Goal: Task Accomplishment & Management: Manage account settings

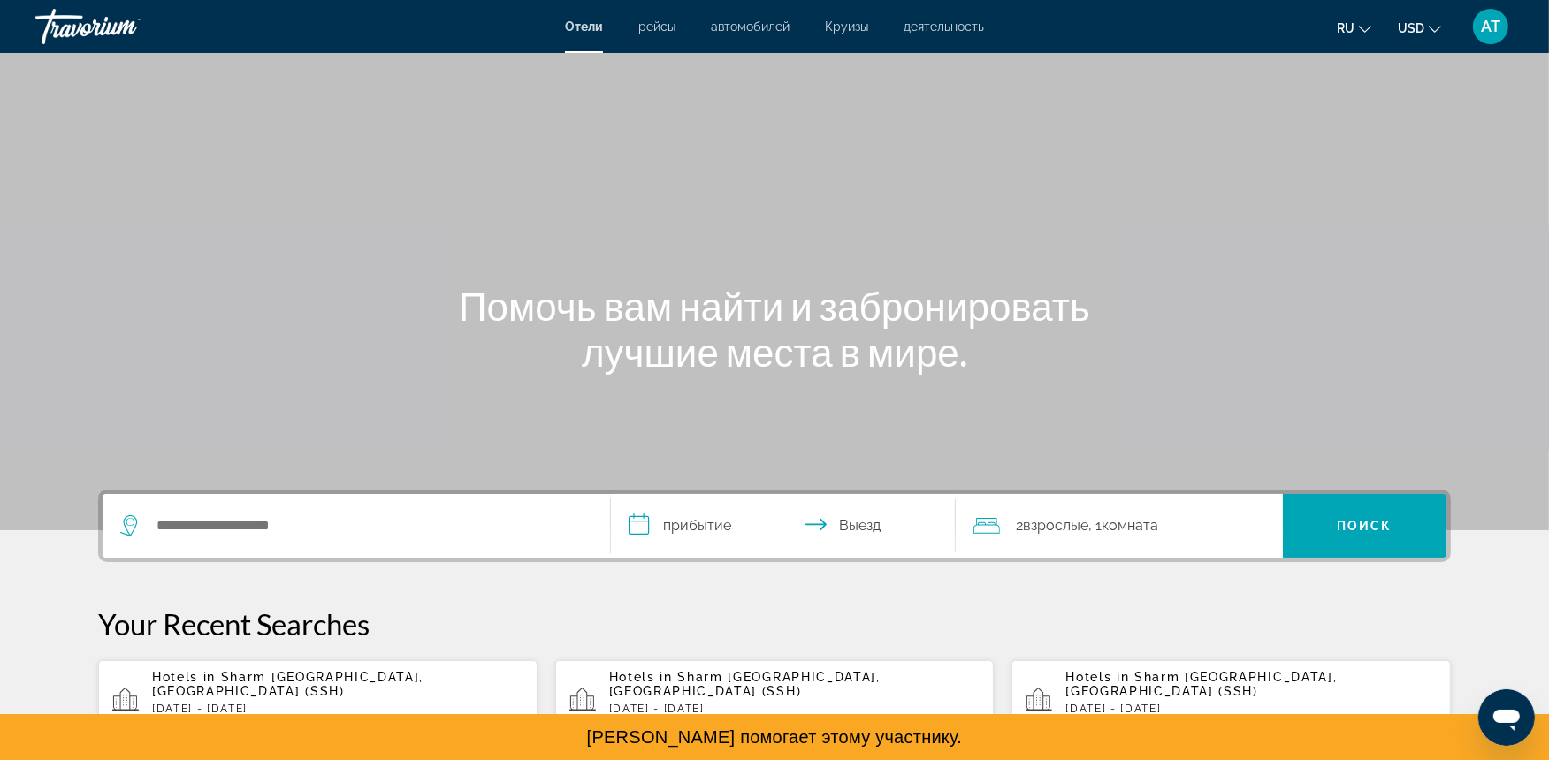
click at [1407, 34] on span "USD" at bounding box center [1411, 28] width 27 height 14
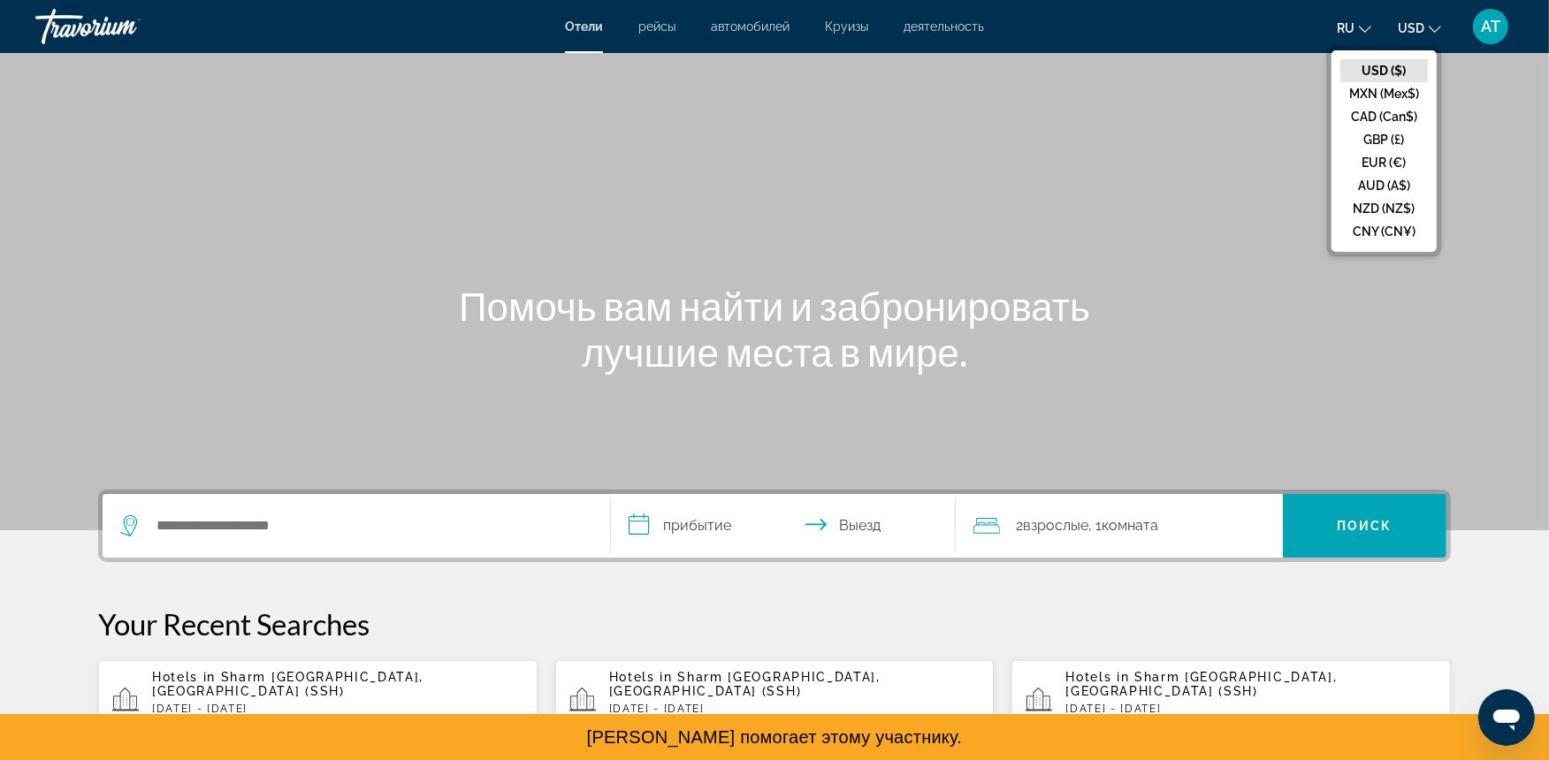
click at [1357, 32] on button "ru English Español Français Italiano Português русский" at bounding box center [1354, 28] width 34 height 26
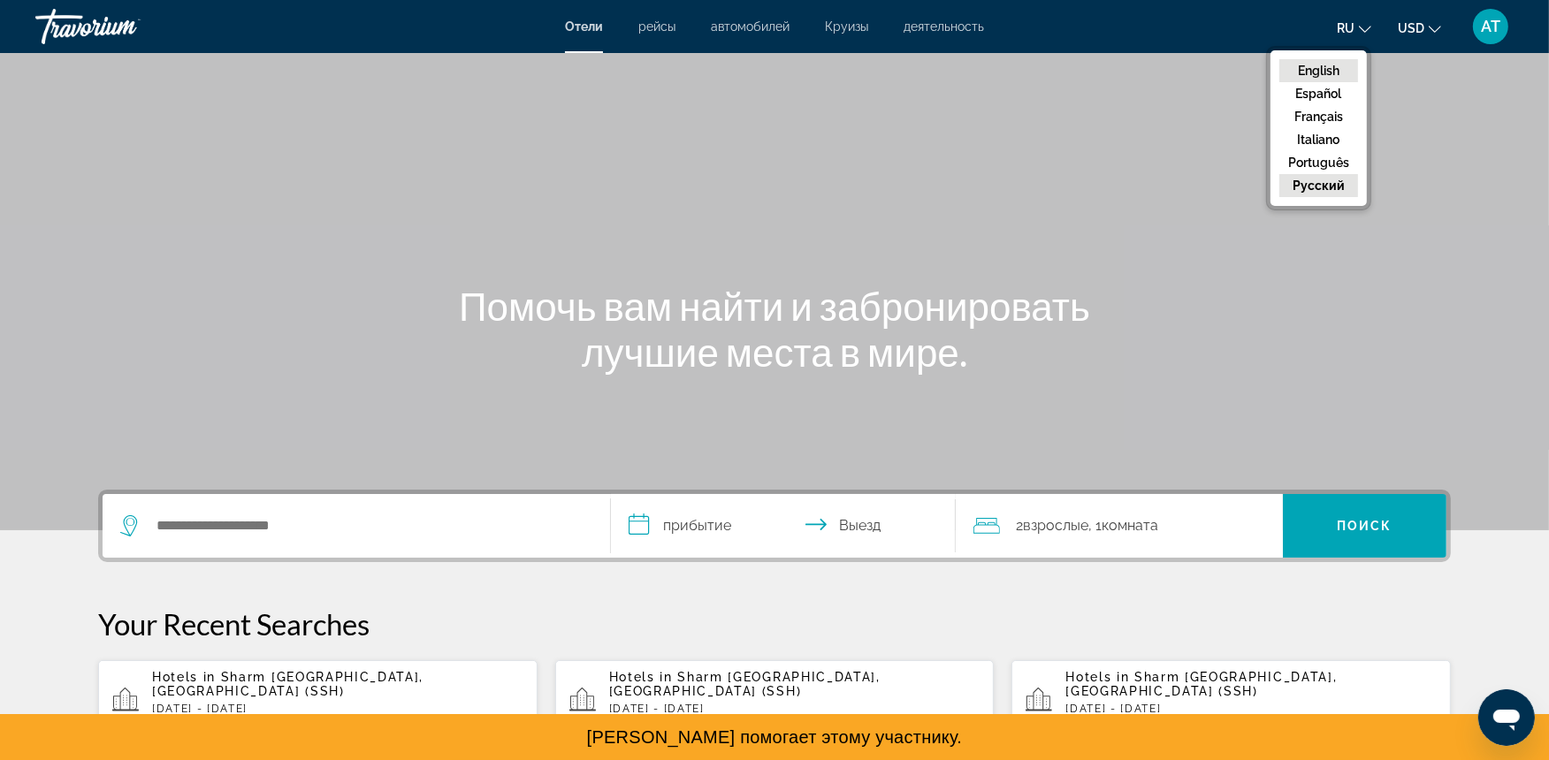
click at [1339, 72] on button "English" at bounding box center [1319, 70] width 79 height 23
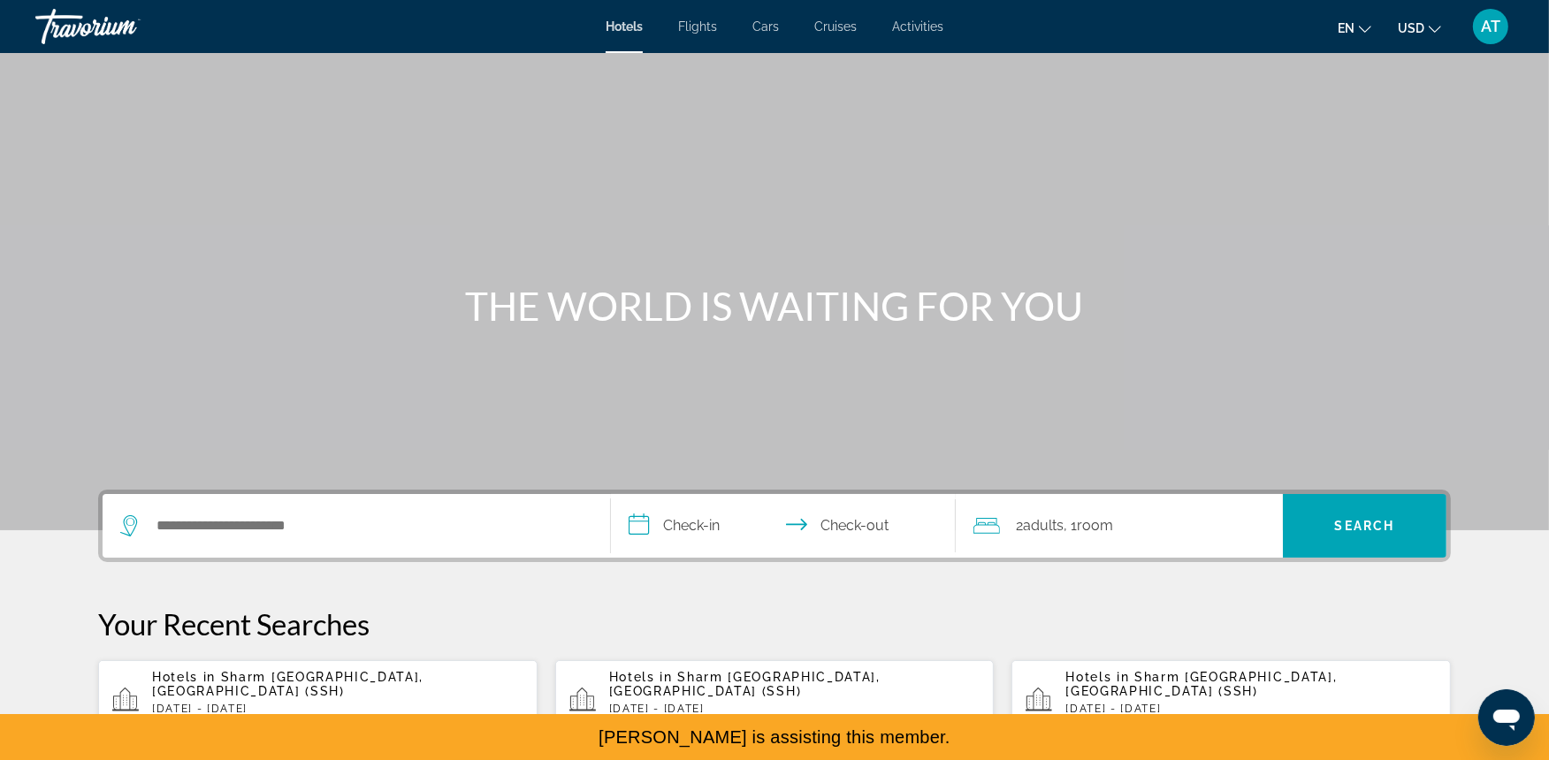
click at [1407, 34] on span "AT" at bounding box center [1490, 27] width 19 height 18
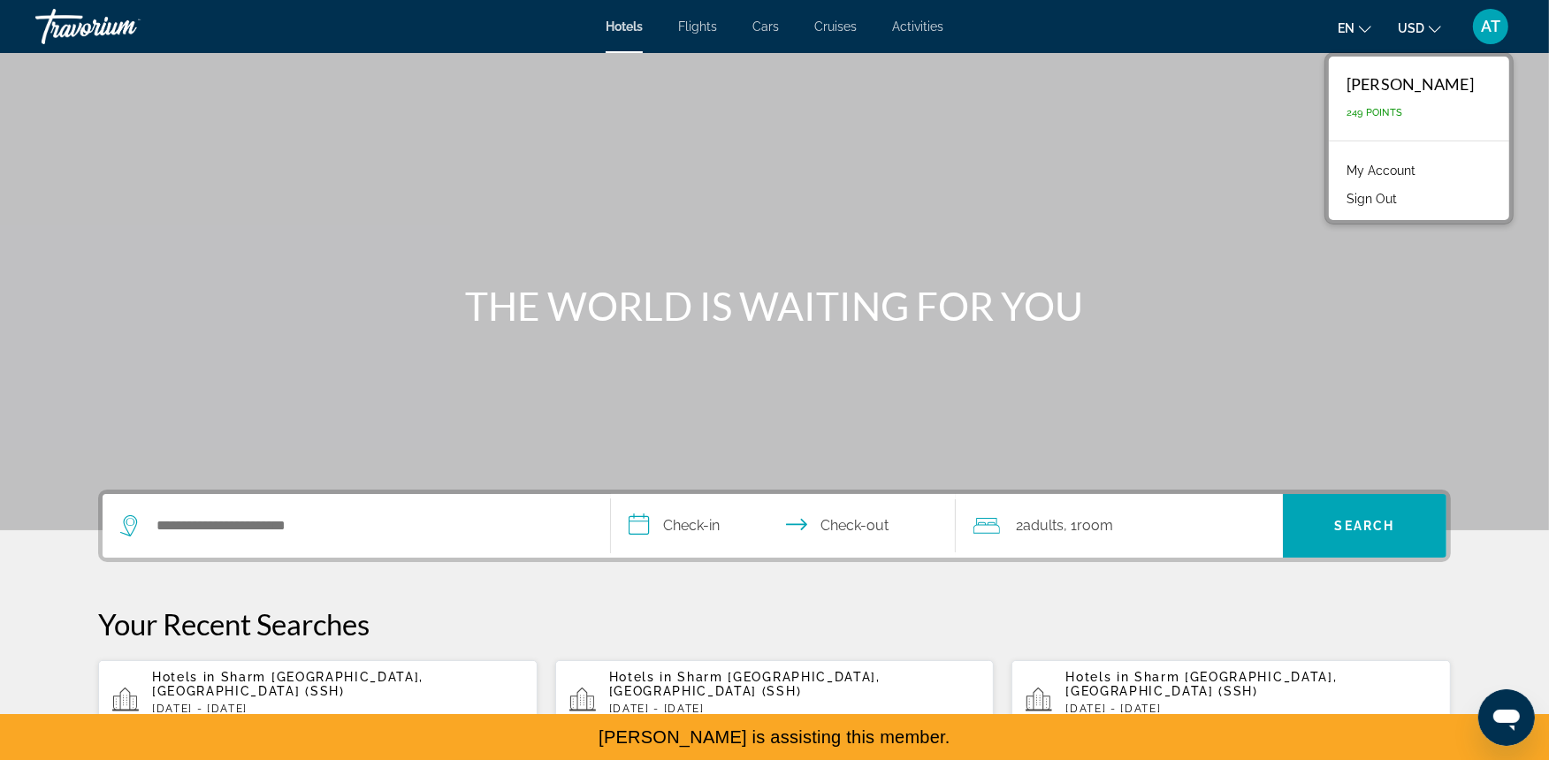
click at [1404, 164] on link "My Account" at bounding box center [1381, 170] width 87 height 23
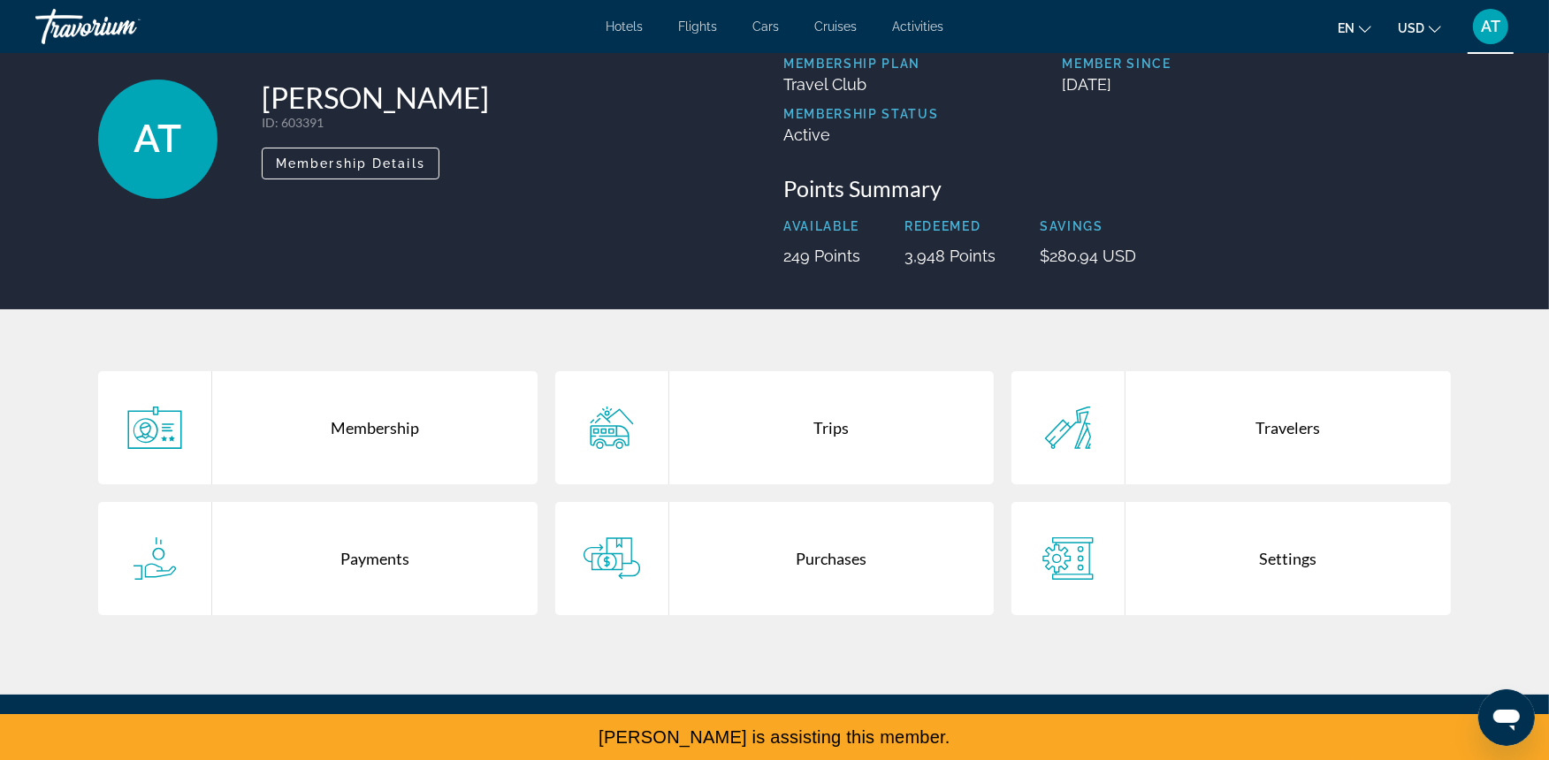
scroll to position [88, 0]
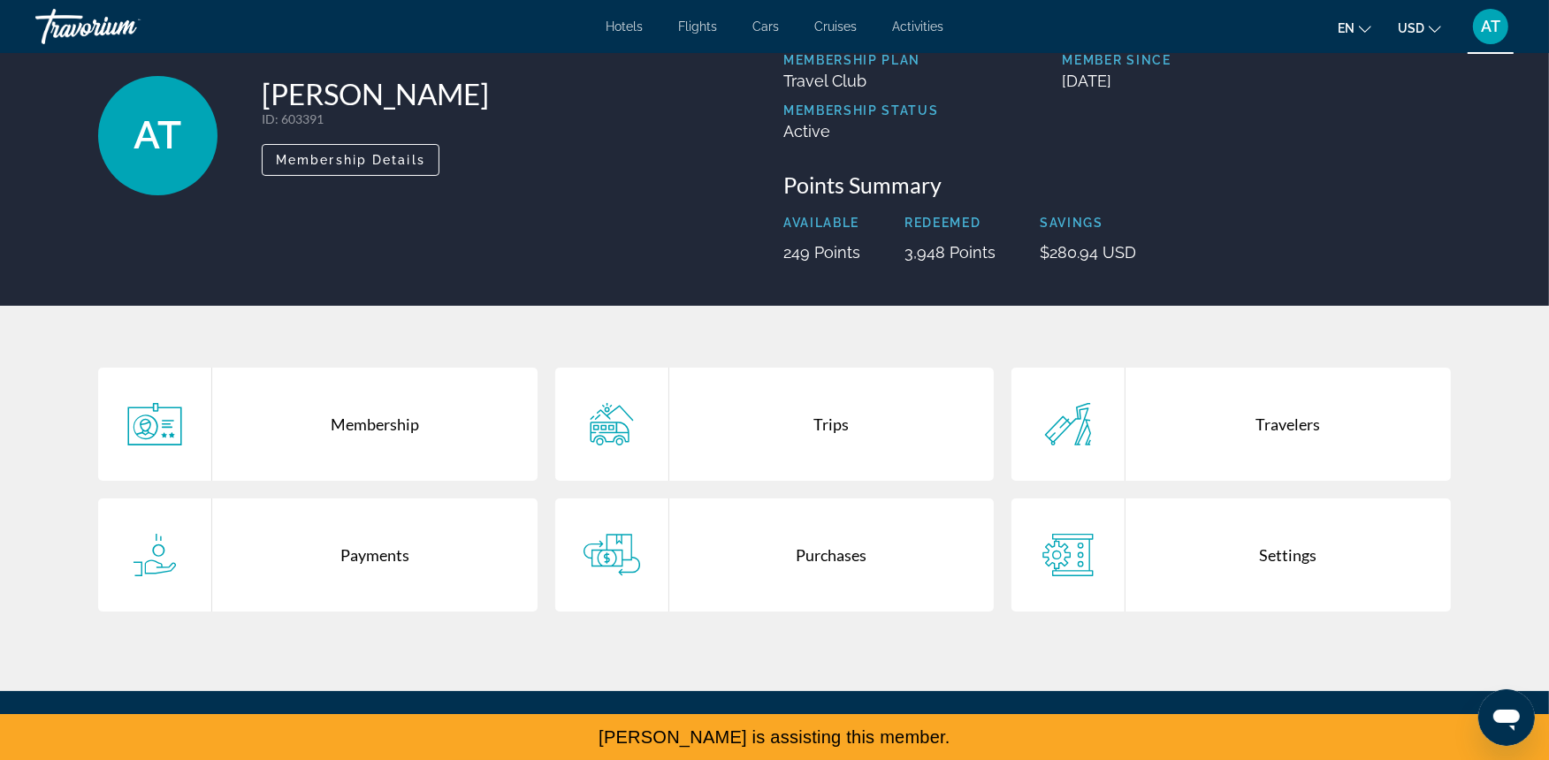
click at [842, 562] on div "Purchases" at bounding box center [831, 555] width 325 height 113
